Goal: Task Accomplishment & Management: Manage account settings

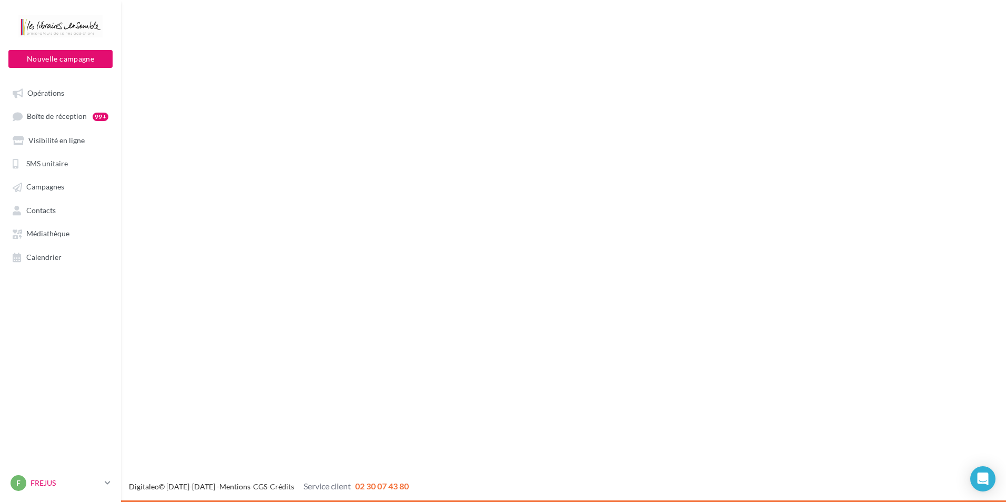
click at [105, 482] on icon at bounding box center [108, 482] width 6 height 9
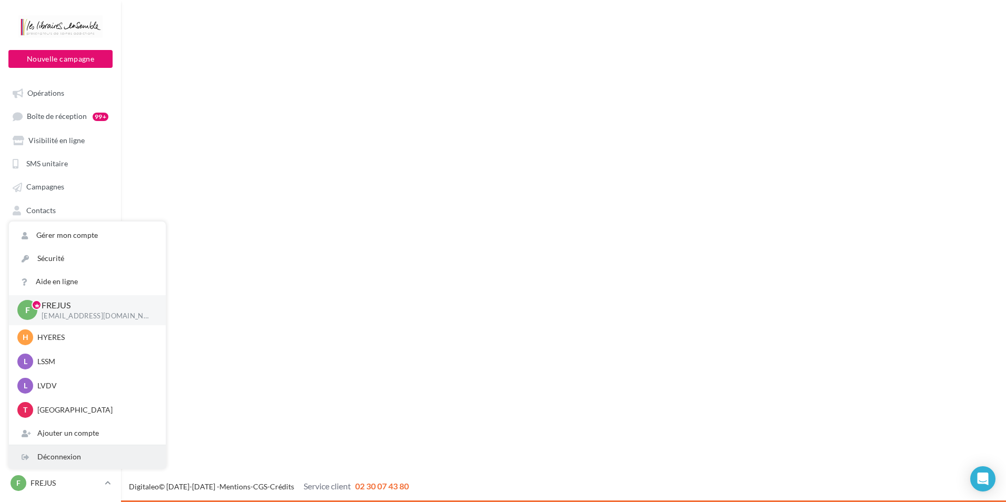
click at [86, 455] on div "Déconnexion" at bounding box center [87, 456] width 157 height 23
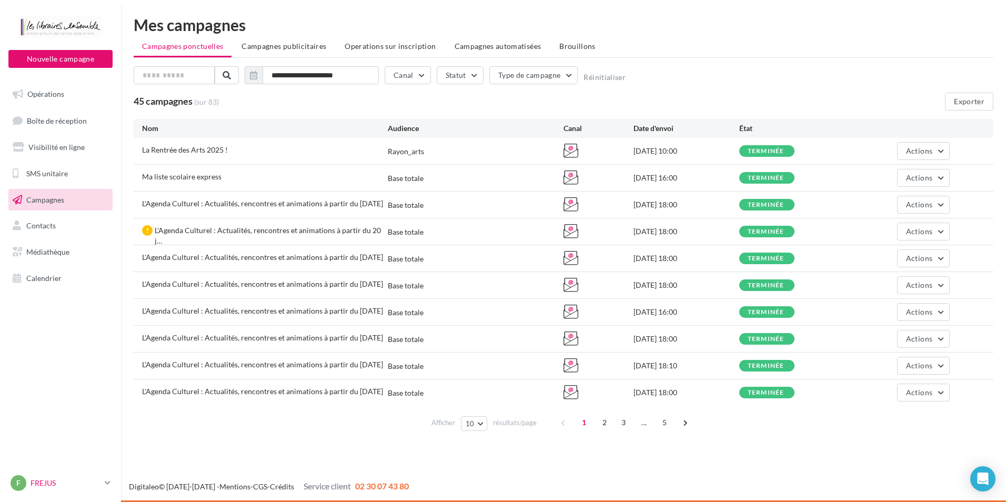
click at [100, 486] on p "FREJUS" at bounding box center [66, 483] width 70 height 11
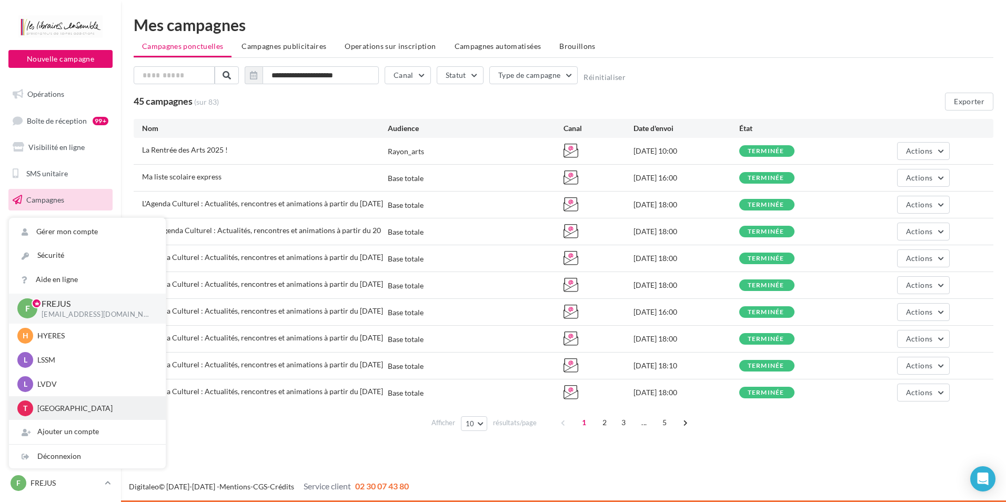
click at [64, 410] on p "[GEOGRAPHIC_DATA]" at bounding box center [95, 408] width 116 height 11
